Goal: Information Seeking & Learning: Learn about a topic

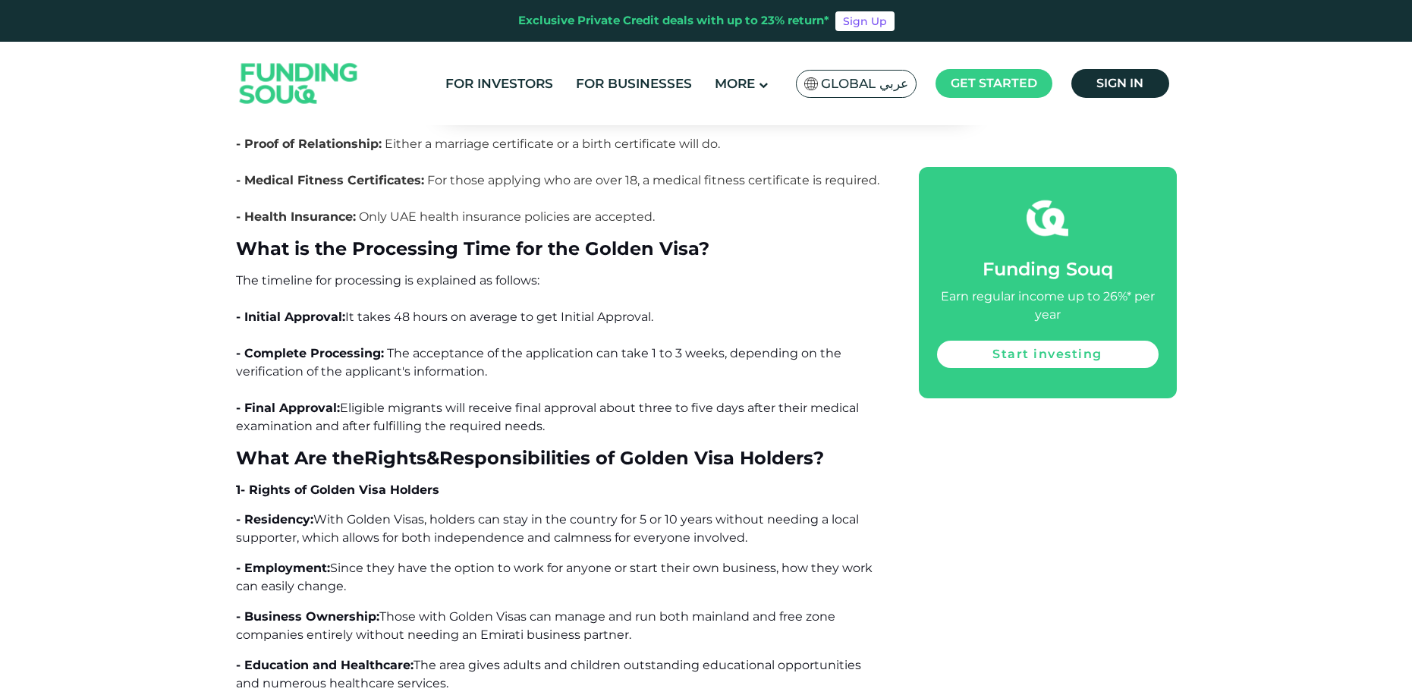
scroll to position [7154, 0]
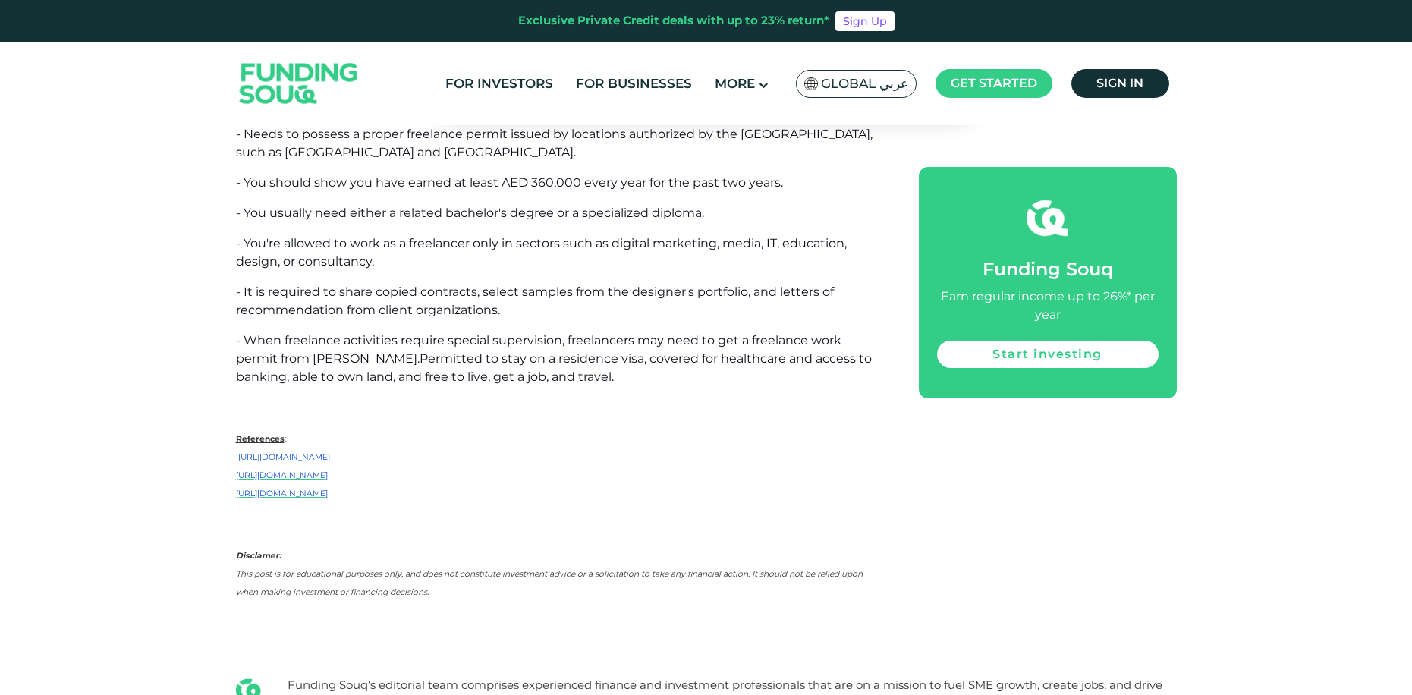
scroll to position [11646, 0]
